Goal: Transaction & Acquisition: Purchase product/service

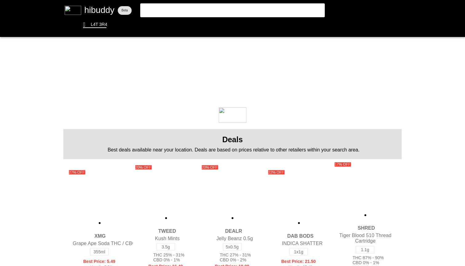
click at [230, 11] on flt-glass-pane at bounding box center [232, 133] width 465 height 266
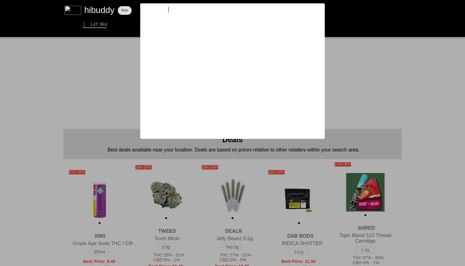
type input "platinum pave"
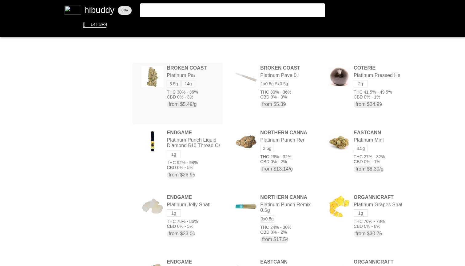
click at [198, 87] on flt-glass-pane at bounding box center [232, 133] width 465 height 266
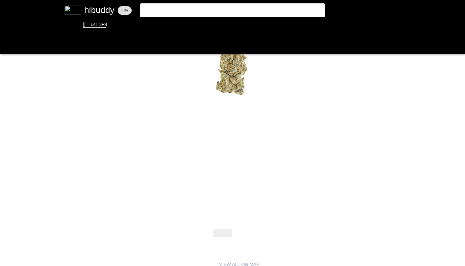
click at [244, 232] on flt-glass-pane at bounding box center [232, 133] width 465 height 266
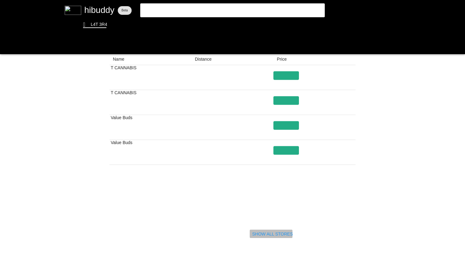
click at [278, 236] on flt-glass-pane at bounding box center [232, 133] width 465 height 266
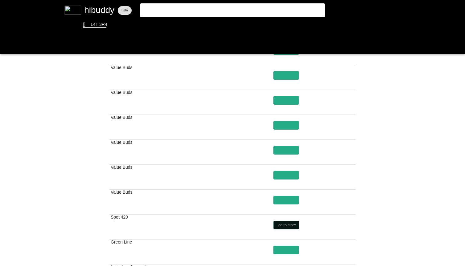
click at [295, 224] on flt-glass-pane at bounding box center [232, 133] width 465 height 266
